Goal: Use online tool/utility: Utilize a website feature to perform a specific function

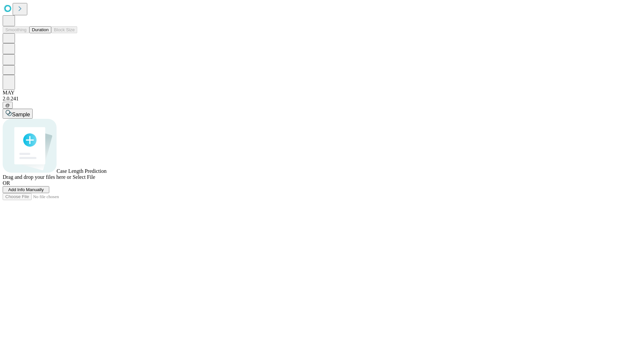
click at [49, 33] on button "Duration" at bounding box center [40, 29] width 22 height 7
click at [44, 192] on span "Add Info Manually" at bounding box center [26, 189] width 36 height 5
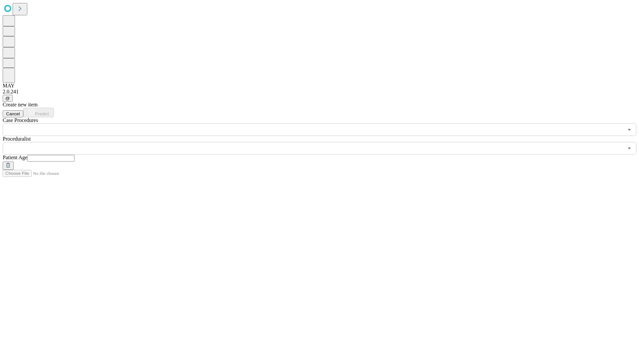
click at [75, 155] on input "text" at bounding box center [50, 158] width 47 height 7
type input "**"
click at [324, 142] on input "text" at bounding box center [313, 148] width 621 height 13
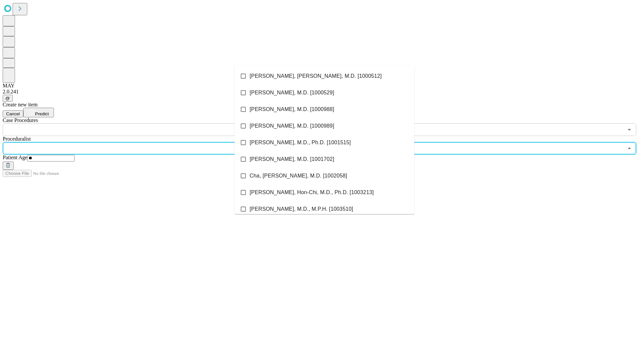
click at [324, 76] on li "[PERSON_NAME], [PERSON_NAME], M.D. [1000512]" at bounding box center [325, 76] width 180 height 17
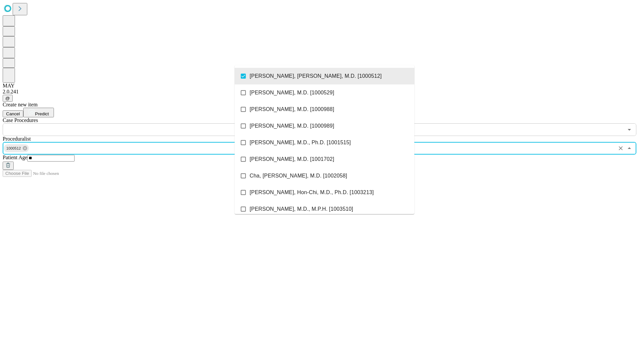
click at [140, 123] on input "text" at bounding box center [313, 129] width 621 height 13
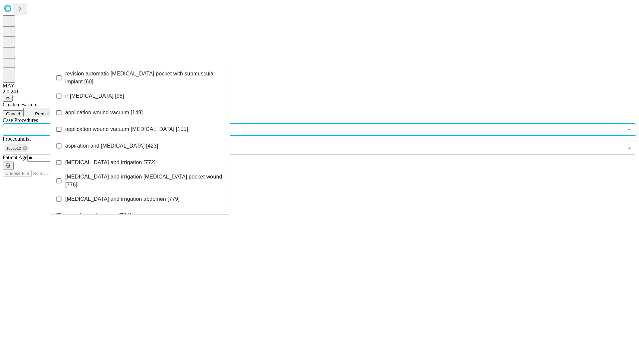
click at [140, 76] on span "revision automatic [MEDICAL_DATA] pocket with submuscular implant [60]" at bounding box center [144, 78] width 159 height 16
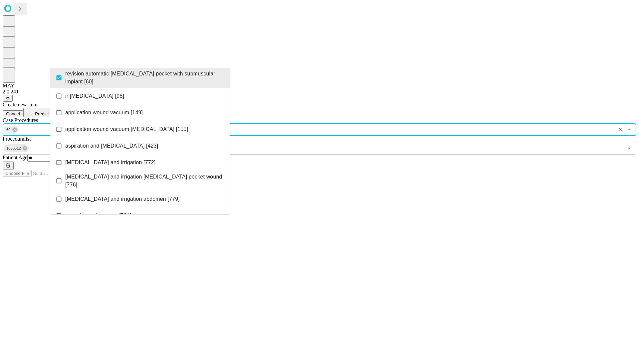
click at [49, 111] on span "Predict" at bounding box center [42, 113] width 14 height 5
